Goal: Transaction & Acquisition: Purchase product/service

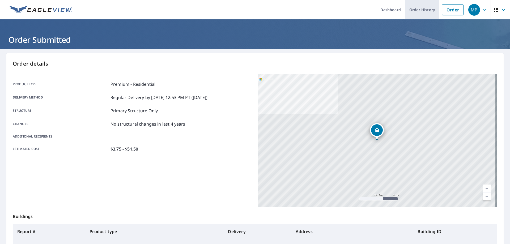
click at [418, 11] on link "Order History" at bounding box center [422, 9] width 34 height 19
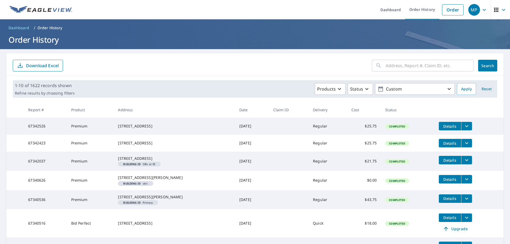
click at [396, 64] on input "text" at bounding box center [430, 65] width 88 height 15
paste input "59908647"
type input "59908647"
click at [480, 61] on button "Search" at bounding box center [487, 66] width 19 height 12
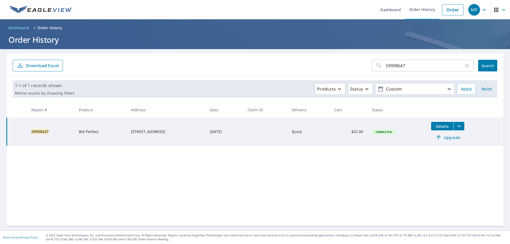
click at [452, 137] on span "Upgrade" at bounding box center [447, 137] width 27 height 6
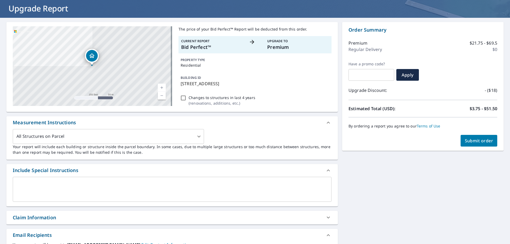
scroll to position [133, 0]
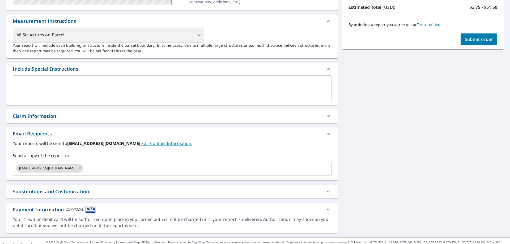
click at [152, 34] on div "All Structures on Parcel" at bounding box center [108, 35] width 191 height 15
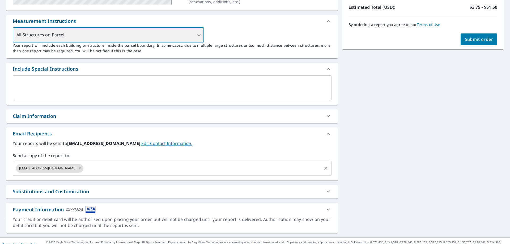
click at [81, 168] on icon at bounding box center [80, 168] width 2 height 2
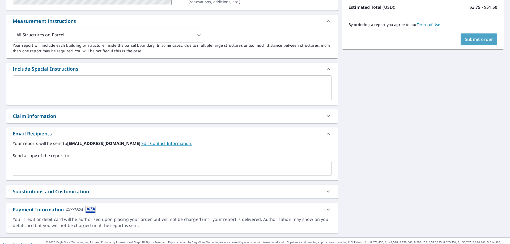
click at [470, 39] on span "Submit order" at bounding box center [479, 39] width 28 height 6
checkbox input "true"
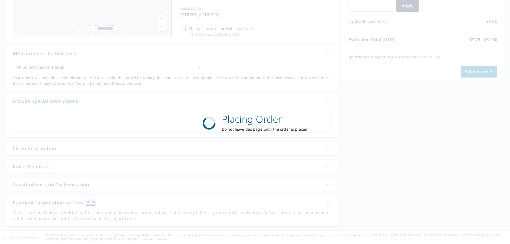
scroll to position [100, 0]
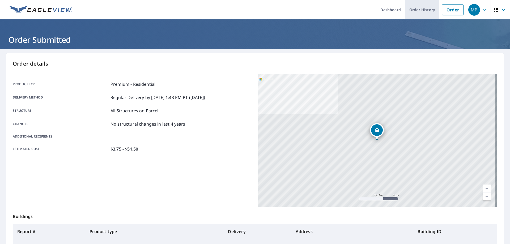
click at [412, 10] on link "Order History" at bounding box center [422, 9] width 34 height 19
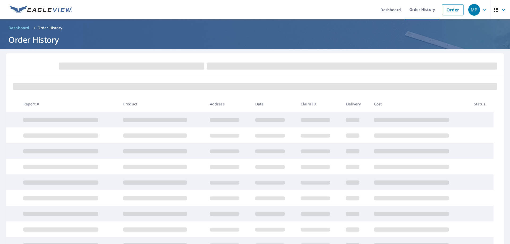
click at [493, 10] on icon "button" at bounding box center [496, 10] width 6 height 6
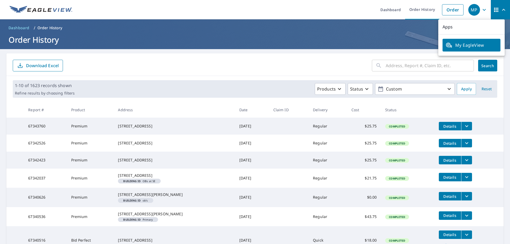
click at [493, 10] on icon "button" at bounding box center [496, 10] width 6 height 6
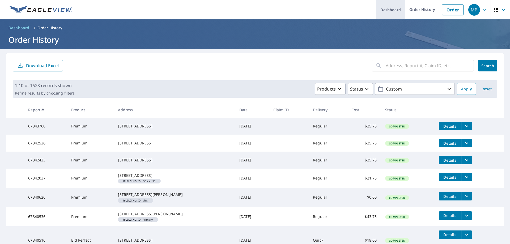
click at [392, 12] on link "Dashboard" at bounding box center [390, 9] width 29 height 19
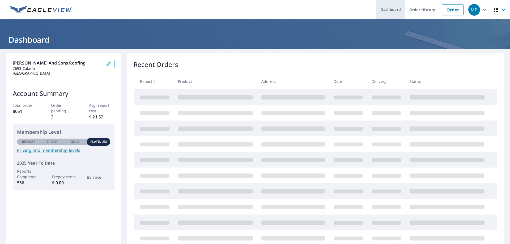
click at [389, 10] on link "Dashboard" at bounding box center [390, 9] width 29 height 19
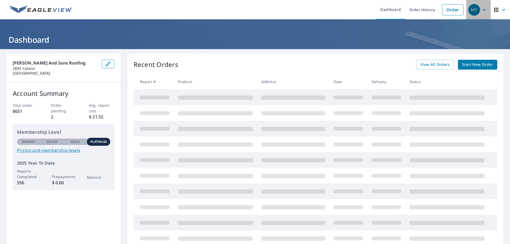
click at [481, 9] on icon "button" at bounding box center [484, 10] width 6 height 6
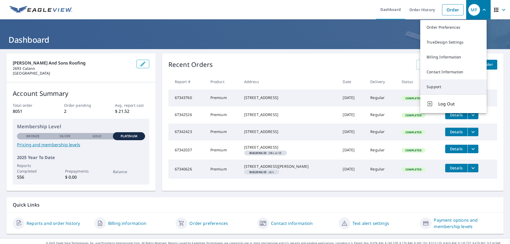
click at [430, 88] on link "Support" at bounding box center [453, 86] width 66 height 15
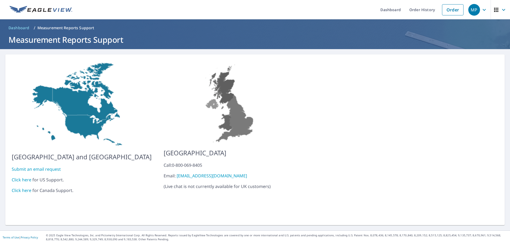
click at [23, 177] on link "Click here" at bounding box center [22, 180] width 20 height 6
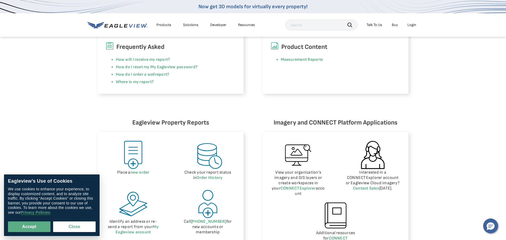
scroll to position [159, 0]
click at [37, 226] on button "Accept" at bounding box center [29, 227] width 43 height 11
checkbox input "true"
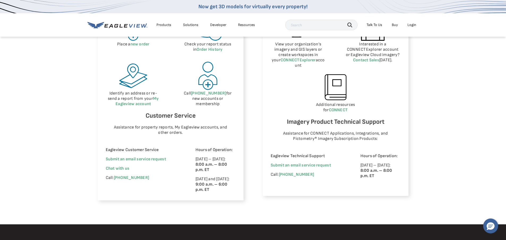
scroll to position [292, 0]
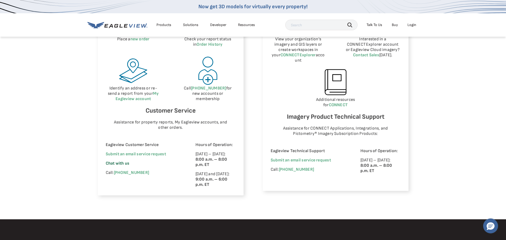
click at [123, 163] on span "Chat with us" at bounding box center [118, 163] width 24 height 5
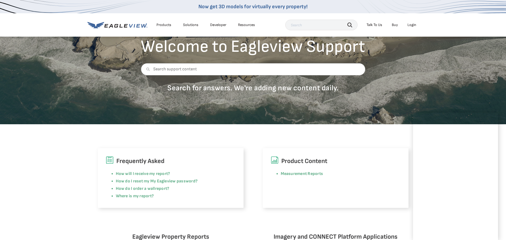
scroll to position [0, 0]
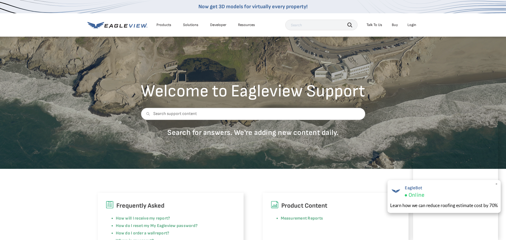
click at [496, 184] on span "×" at bounding box center [496, 184] width 3 height 6
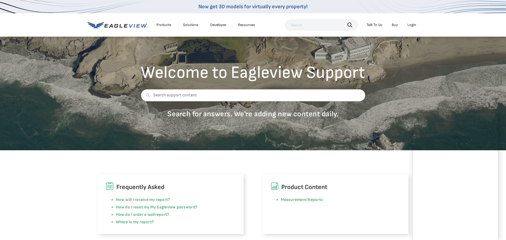
scroll to position [27, 0]
